Goal: Information Seeking & Learning: Learn about a topic

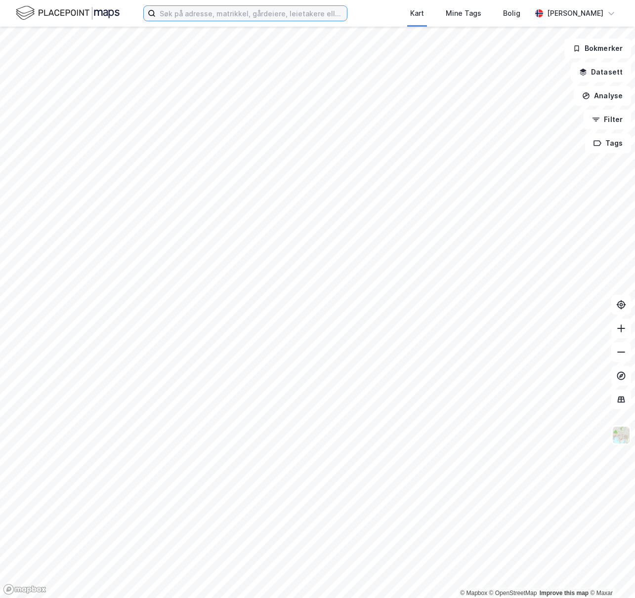
click at [201, 9] on input at bounding box center [251, 13] width 191 height 15
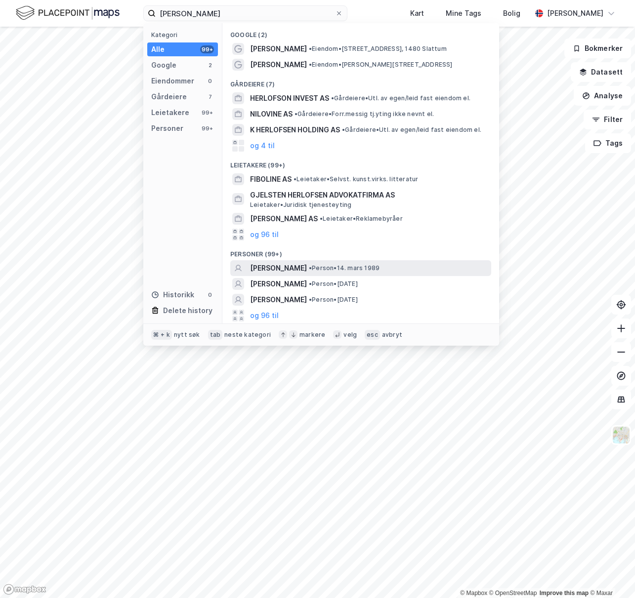
click at [307, 270] on span "[PERSON_NAME]" at bounding box center [278, 268] width 57 height 12
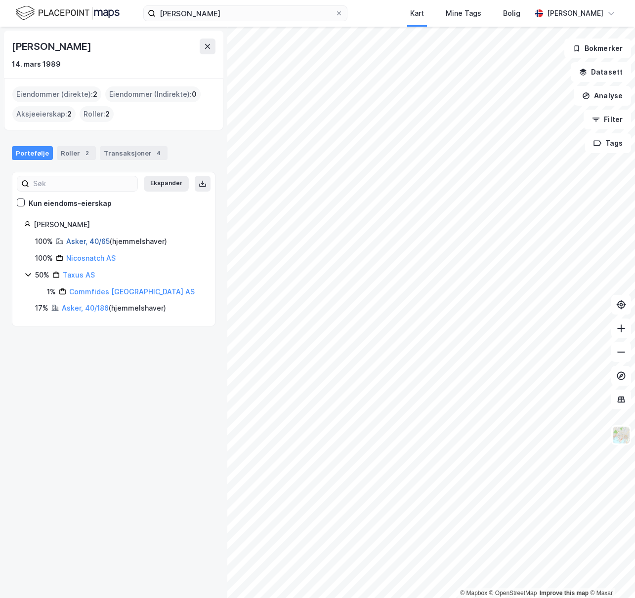
click at [94, 240] on link "Asker, 40/65" at bounding box center [87, 241] width 43 height 8
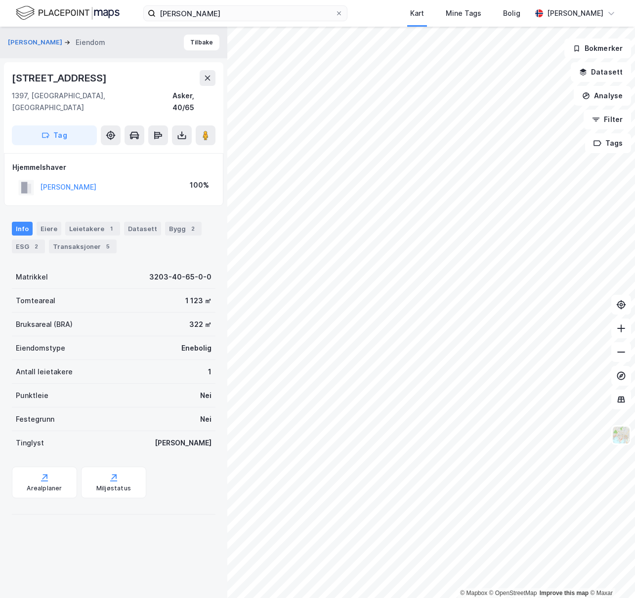
drag, startPoint x: 103, startPoint y: 80, endPoint x: 10, endPoint y: 78, distance: 92.9
click at [10, 78] on div "[STREET_ADDRESS]" at bounding box center [113, 107] width 219 height 91
copy div "[STREET_ADDRESS]"
click at [210, 14] on input "[PERSON_NAME]" at bounding box center [245, 13] width 179 height 15
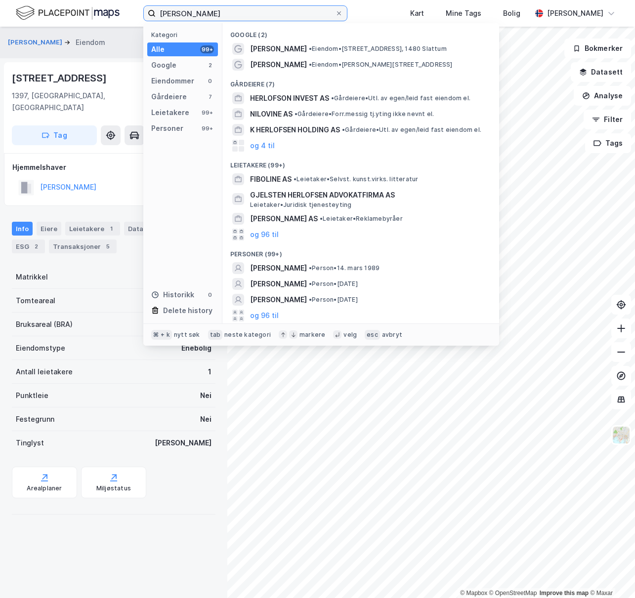
click at [210, 14] on input "[PERSON_NAME]" at bounding box center [245, 13] width 179 height 15
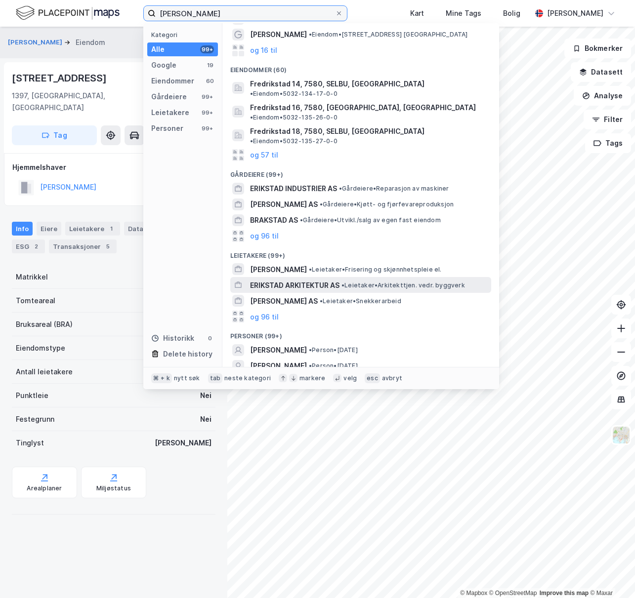
scroll to position [61, 0]
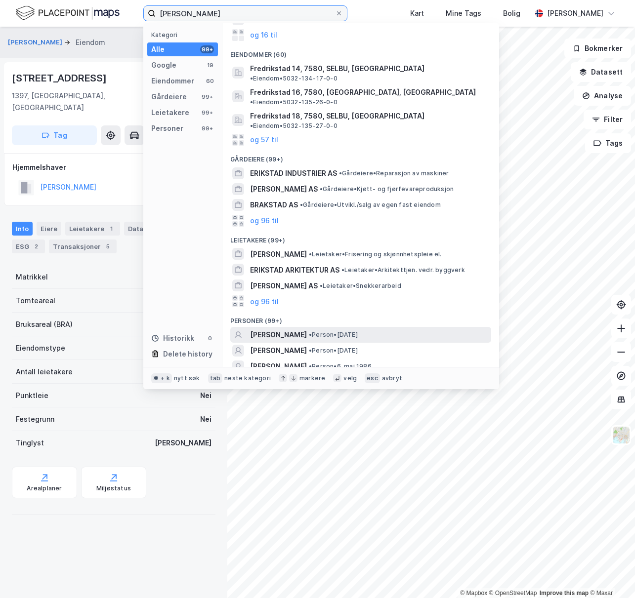
type input "[PERSON_NAME]"
click at [303, 329] on span "[PERSON_NAME]" at bounding box center [278, 335] width 57 height 12
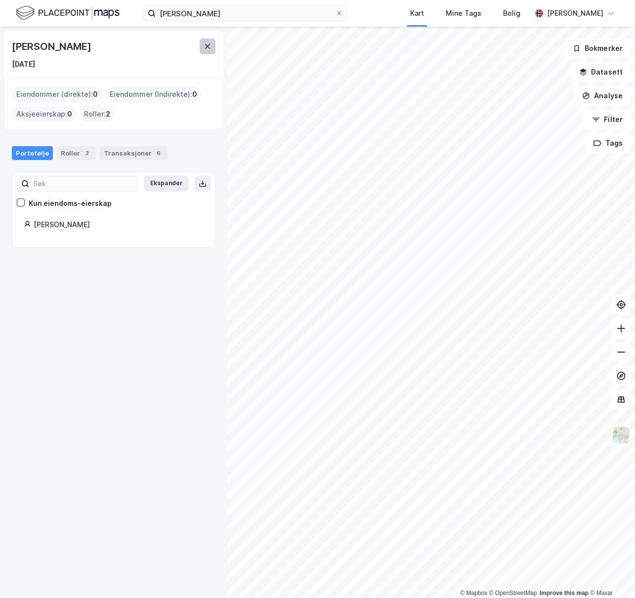
click at [205, 50] on icon at bounding box center [208, 46] width 8 height 8
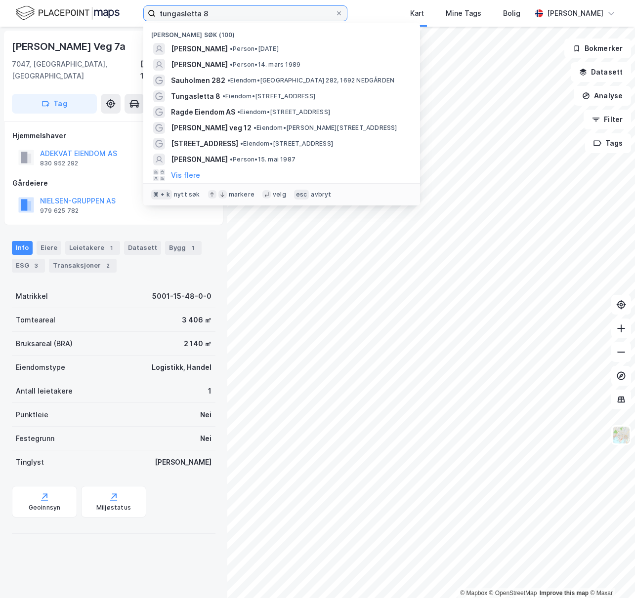
click at [236, 15] on input "tungasletta 8" at bounding box center [245, 13] width 179 height 15
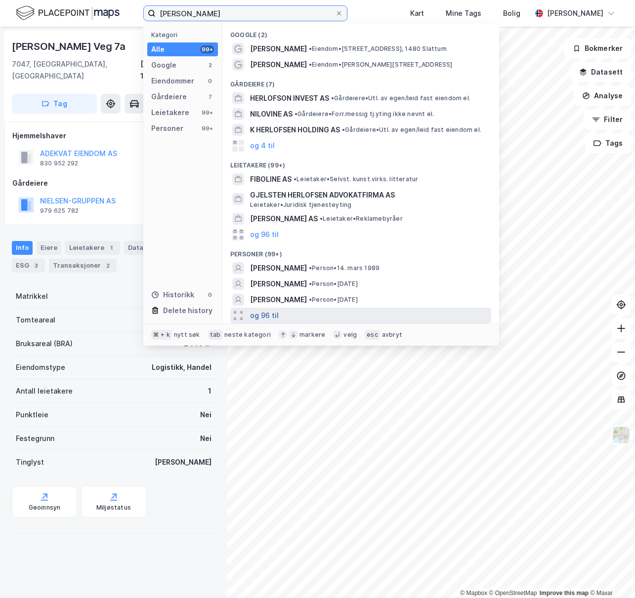
type input "[PERSON_NAME]"
click at [270, 312] on button "og 96 til" at bounding box center [264, 316] width 29 height 12
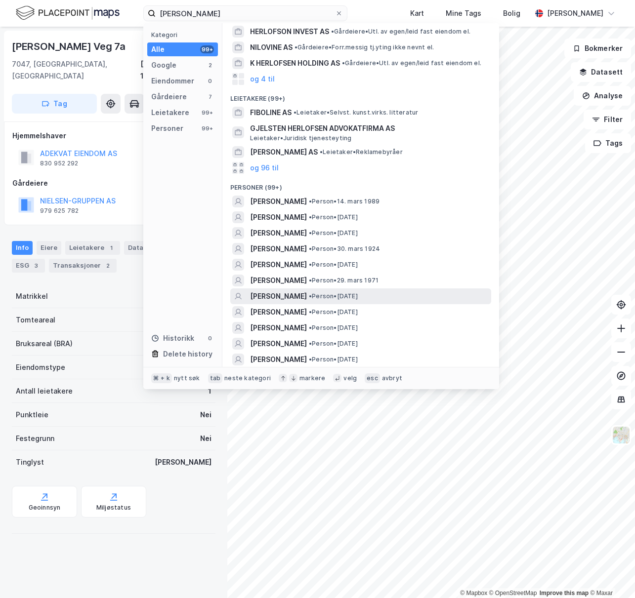
scroll to position [68, 0]
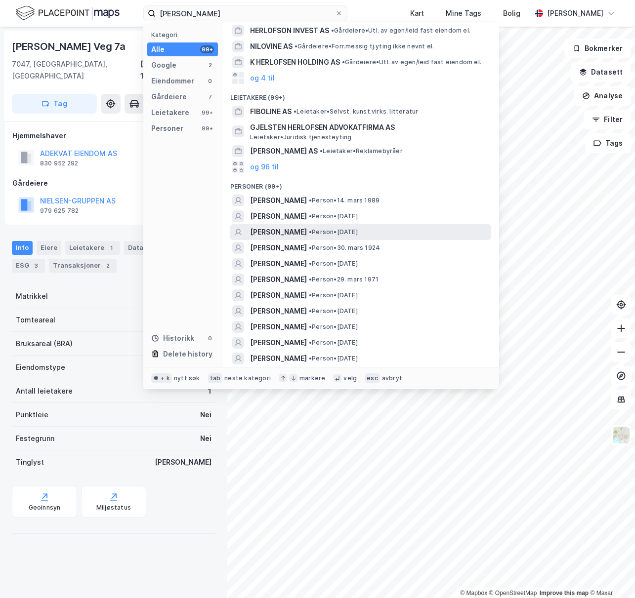
click at [303, 231] on span "[PERSON_NAME]" at bounding box center [278, 232] width 57 height 12
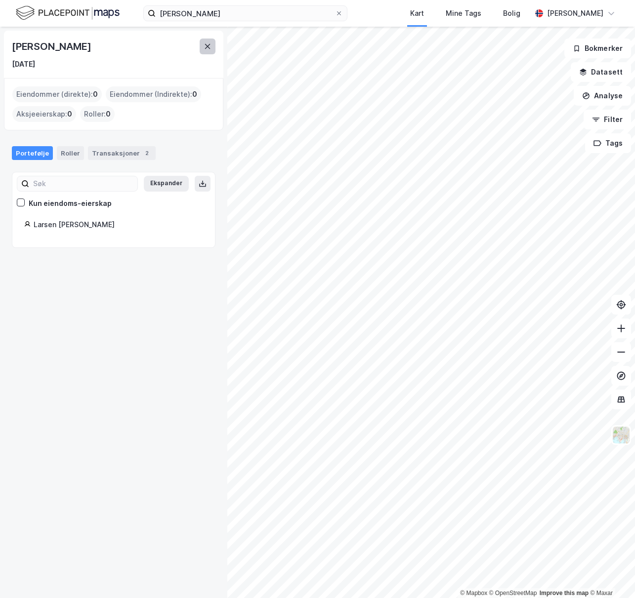
click at [203, 47] on button at bounding box center [208, 47] width 16 height 16
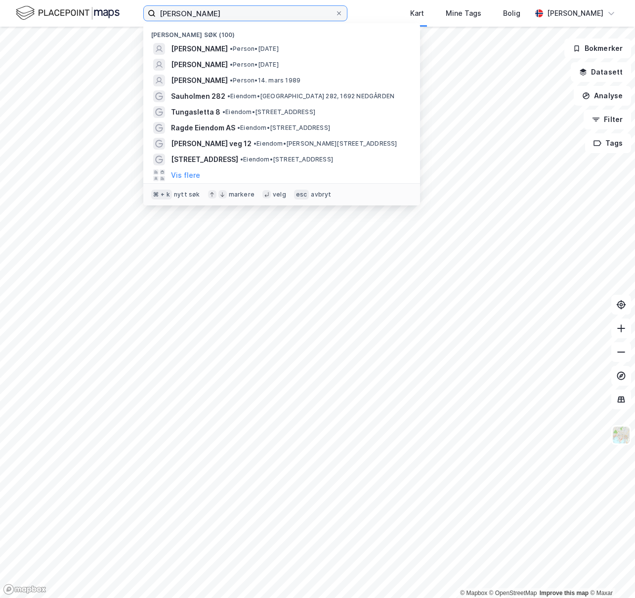
click at [220, 9] on input "[PERSON_NAME]" at bounding box center [245, 13] width 179 height 15
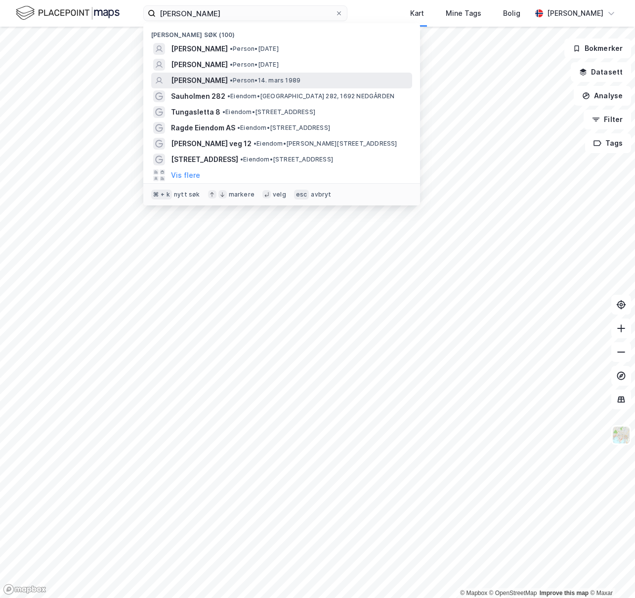
click at [220, 82] on span "[PERSON_NAME]" at bounding box center [199, 81] width 57 height 12
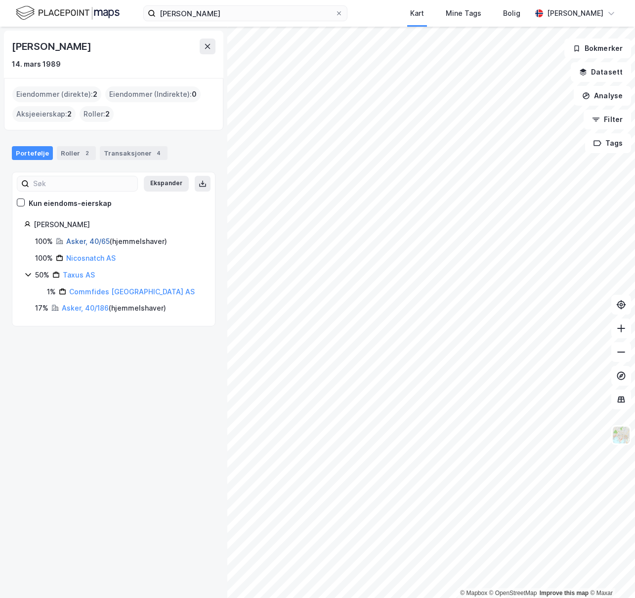
click at [77, 239] on link "Asker, 40/65" at bounding box center [87, 241] width 43 height 8
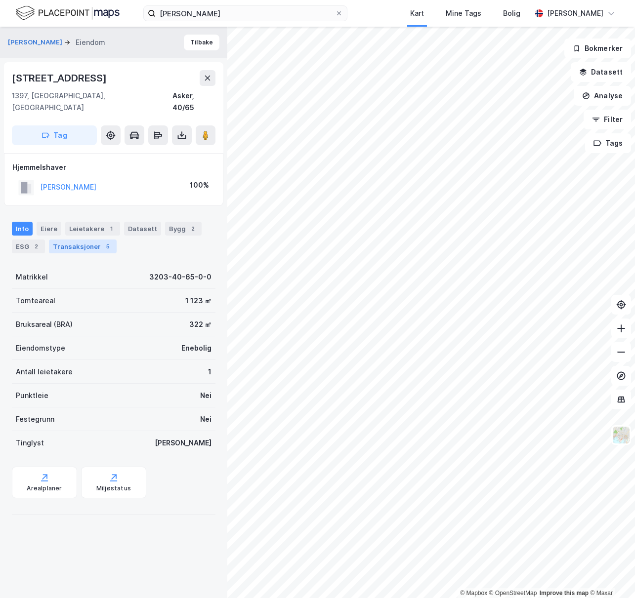
click at [62, 240] on div "Transaksjoner 5" at bounding box center [83, 247] width 68 height 14
